Goal: Transaction & Acquisition: Purchase product/service

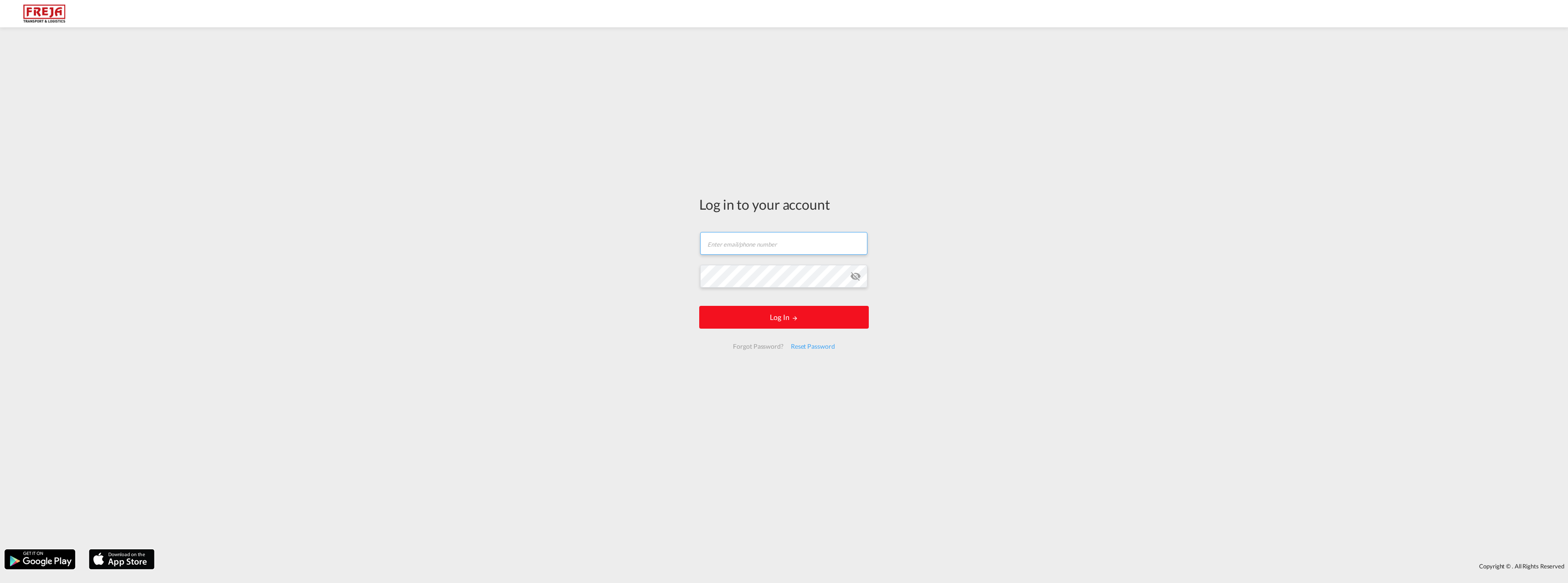
type input "[PERSON_NAME][EMAIL_ADDRESS][DOMAIN_NAME]"
click at [781, 321] on div "Log in to your account [PERSON_NAME][EMAIL_ADDRESS][DOMAIN_NAME] Email field is…" at bounding box center [784, 277] width 184 height 489
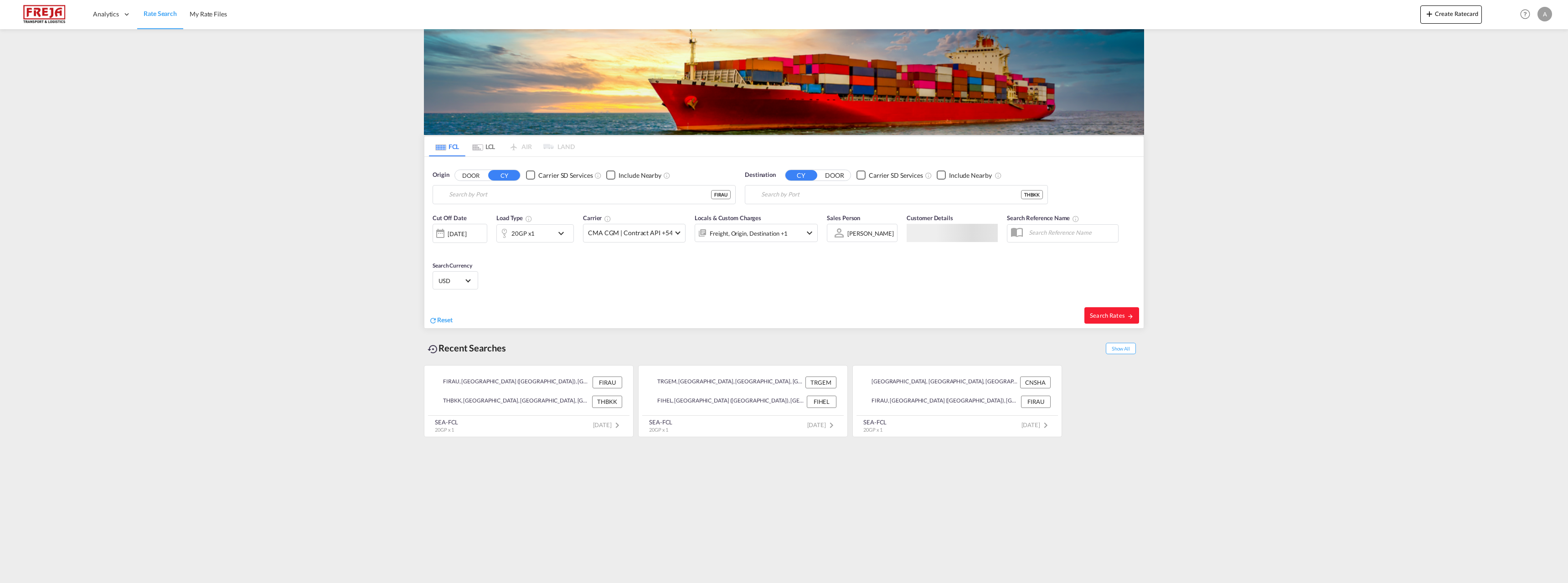
type input "Raumo (Rauma), [GEOGRAPHIC_DATA]"
type input "[GEOGRAPHIC_DATA], THBKK"
click at [514, 195] on input "Raumo (Rauma), [GEOGRAPHIC_DATA]" at bounding box center [589, 195] width 282 height 13
click at [472, 218] on div "[GEOGRAPHIC_DATA] , [GEOGRAPHIC_DATA] MYPGU" at bounding box center [519, 222] width 173 height 33
type input "[GEOGRAPHIC_DATA], [GEOGRAPHIC_DATA], [GEOGRAPHIC_DATA]"
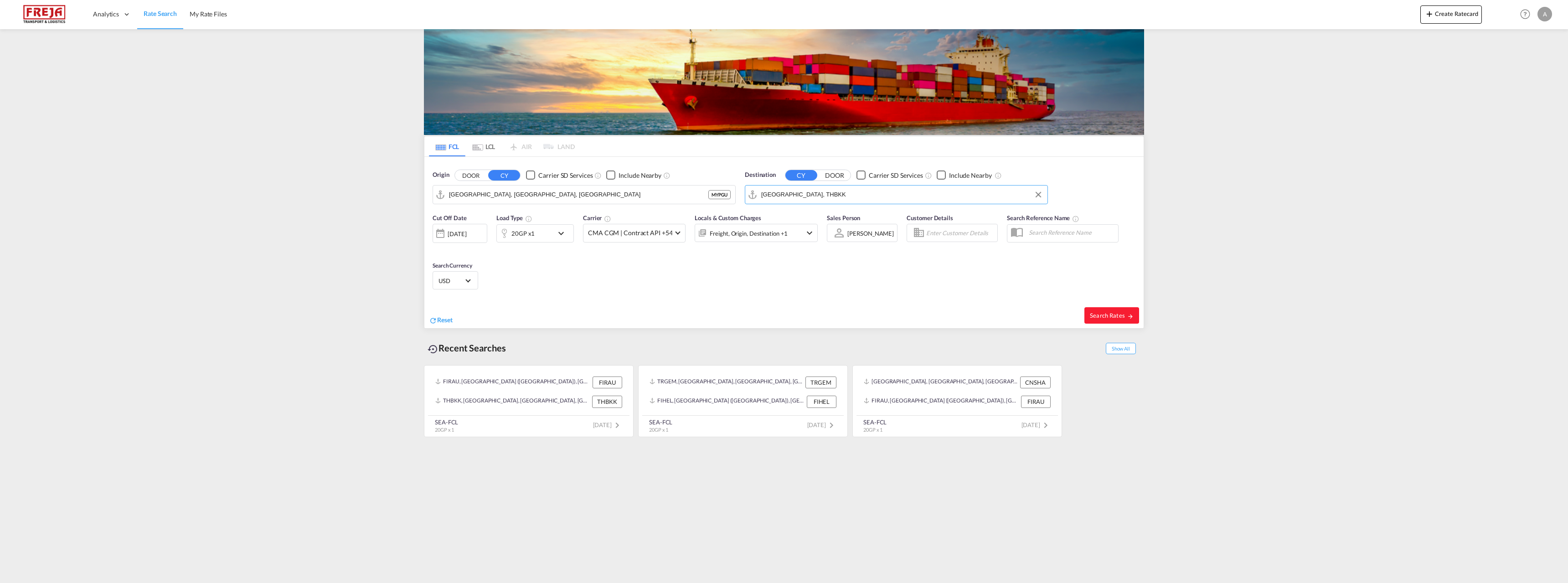
drag, startPoint x: 830, startPoint y: 196, endPoint x: 733, endPoint y: 195, distance: 97.0
click at [733, 195] on div "Origin DOOR CY Carrier SD Services Include Nearby [GEOGRAPHIC_DATA], [GEOGRAPHI…" at bounding box center [784, 183] width 719 height 52
drag, startPoint x: 817, startPoint y: 194, endPoint x: 748, endPoint y: 197, distance: 69.1
click at [748, 197] on md-input-container "[GEOGRAPHIC_DATA], THBKK" at bounding box center [896, 195] width 302 height 19
click at [779, 210] on div "[GEOGRAPHIC_DATA] ([GEOGRAPHIC_DATA]) [GEOGRAPHIC_DATA] [GEOGRAPHIC_DATA]" at bounding box center [832, 222] width 173 height 33
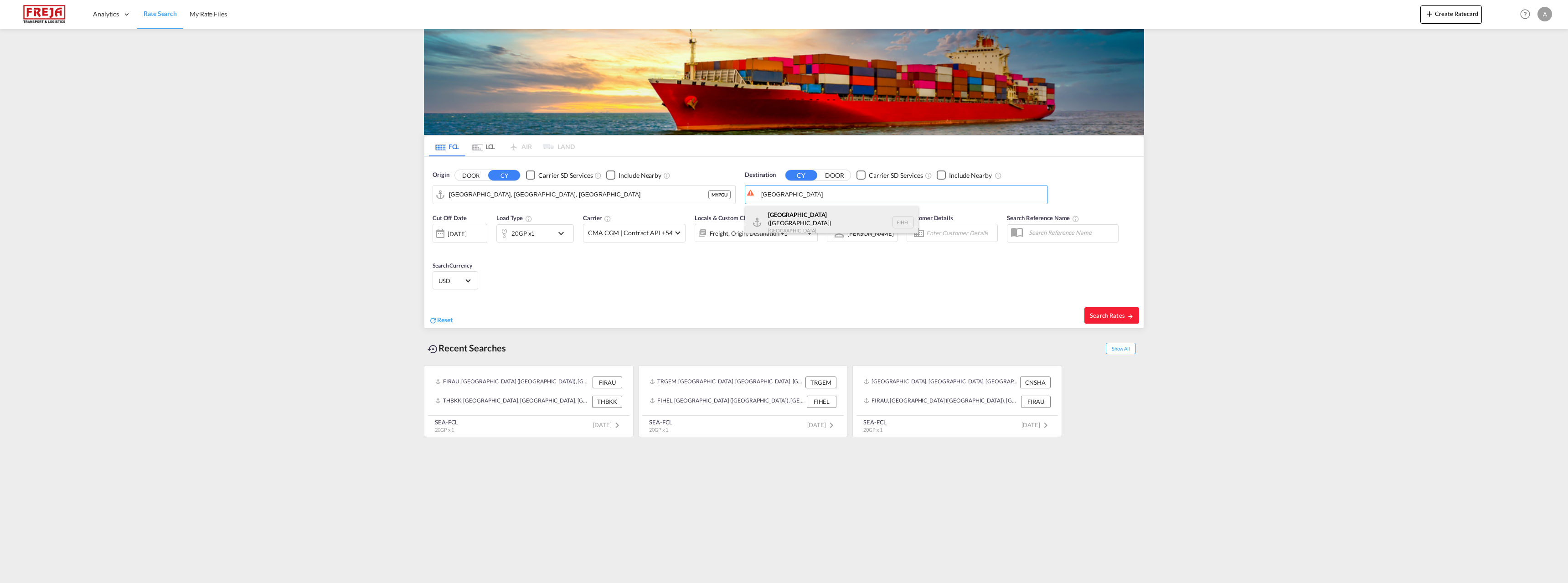
type input "[GEOGRAPHIC_DATA] ([GEOGRAPHIC_DATA]), [GEOGRAPHIC_DATA]"
click at [545, 231] on div "20GP x1" at bounding box center [525, 233] width 56 height 19
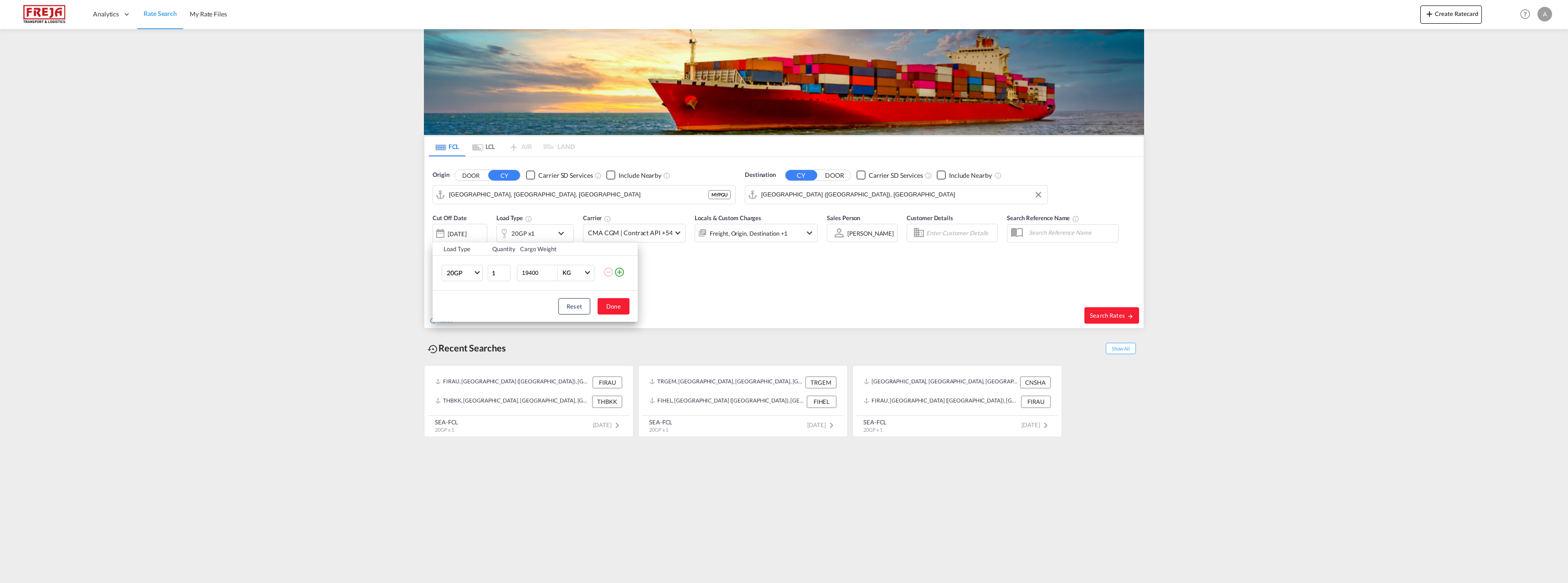
click at [545, 231] on div "Load Type Quantity Cargo Weight 20GP 20GP 40GP 40HC 45HC 20RE 40RE 40HR 20OT 40…" at bounding box center [784, 292] width 1568 height 583
click at [538, 233] on div "20GP x1" at bounding box center [525, 233] width 56 height 19
click at [554, 273] on input "19406" at bounding box center [539, 273] width 36 height 16
click at [531, 273] on input "19406" at bounding box center [539, 273] width 36 height 16
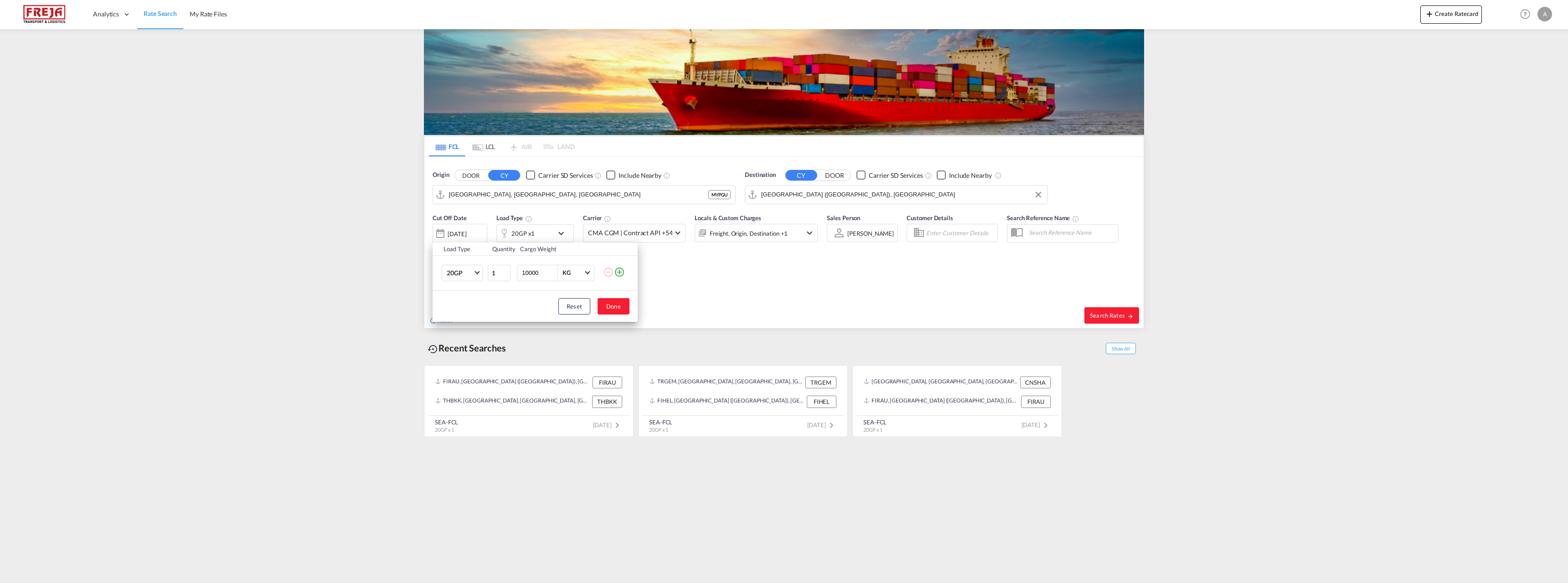
click at [536, 272] on input "10000" at bounding box center [539, 273] width 36 height 16
type input "2000"
click at [616, 309] on button "Done" at bounding box center [613, 306] width 32 height 16
click at [1115, 309] on button "Search Rates" at bounding box center [1112, 315] width 55 height 16
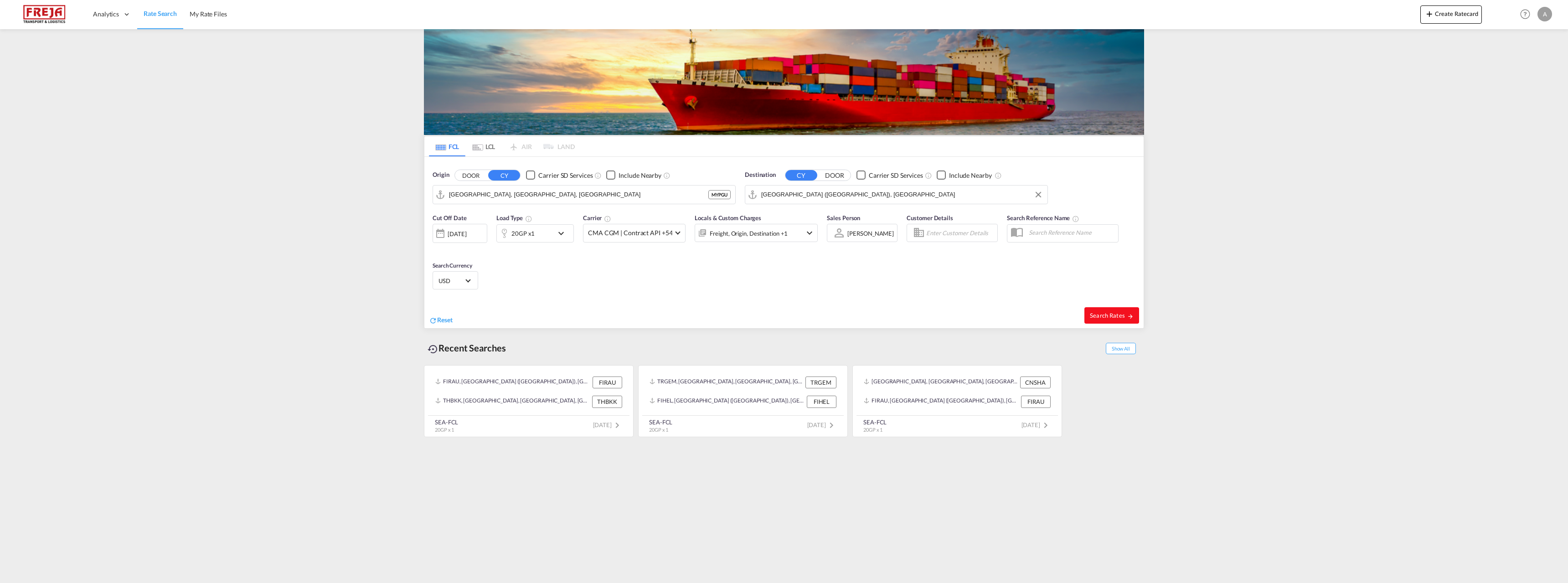
type input "MYPGU to FIHEL / [DATE]"
